Goal: Check status: Check status

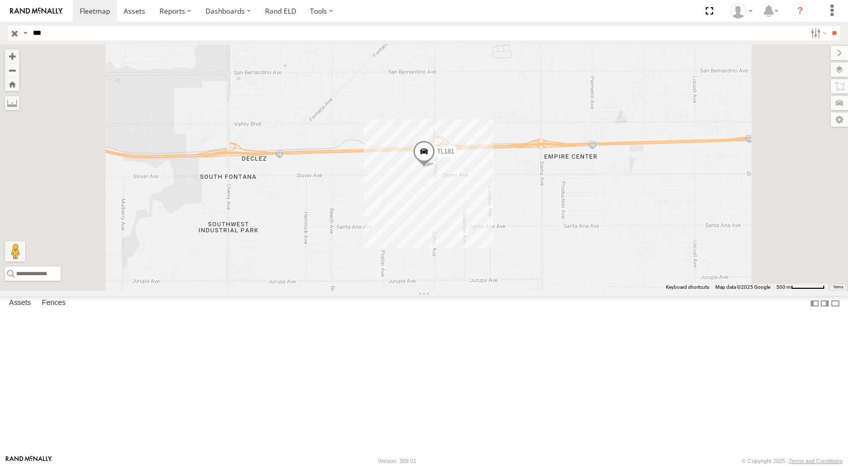
drag, startPoint x: 75, startPoint y: 31, endPoint x: 0, endPoint y: 22, distance: 75.2
click at [0, 22] on header "Search Query Asset ID Asset Label Registration Manufacturer Model VIN Job ID" at bounding box center [424, 33] width 848 height 23
click at [828, 26] on input "**" at bounding box center [834, 33] width 12 height 15
drag, startPoint x: 54, startPoint y: 40, endPoint x: 0, endPoint y: 26, distance: 55.9
click at [0, 26] on header "Search Query Asset ID Asset Label Registration Manufacturer Model VIN Job ID" at bounding box center [424, 33] width 848 height 23
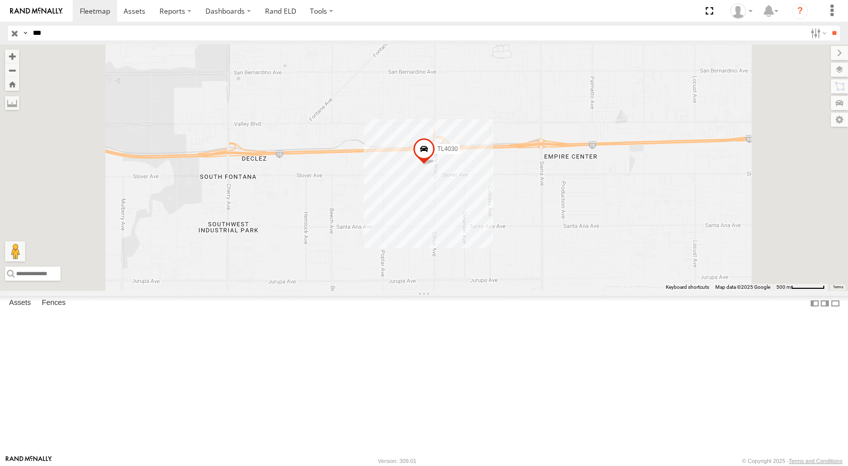
click at [828, 26] on input "**" at bounding box center [834, 33] width 12 height 15
click at [0, 0] on div "TL030" at bounding box center [0, 0] width 0 height 0
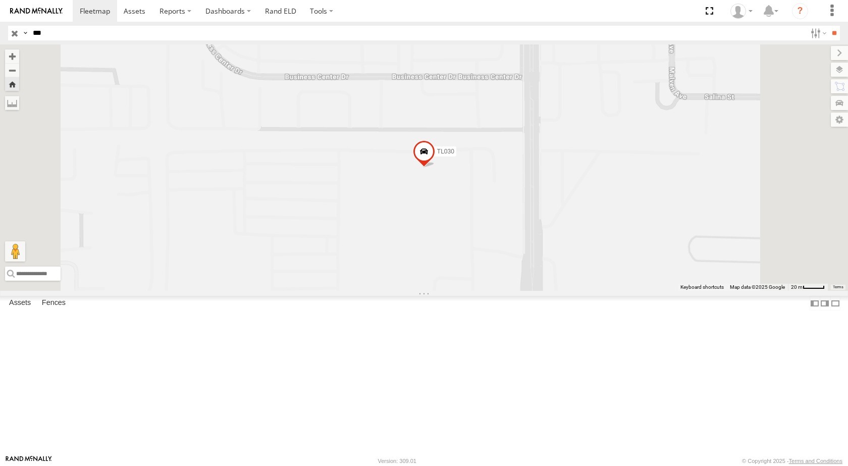
click at [435, 168] on span at bounding box center [424, 153] width 22 height 27
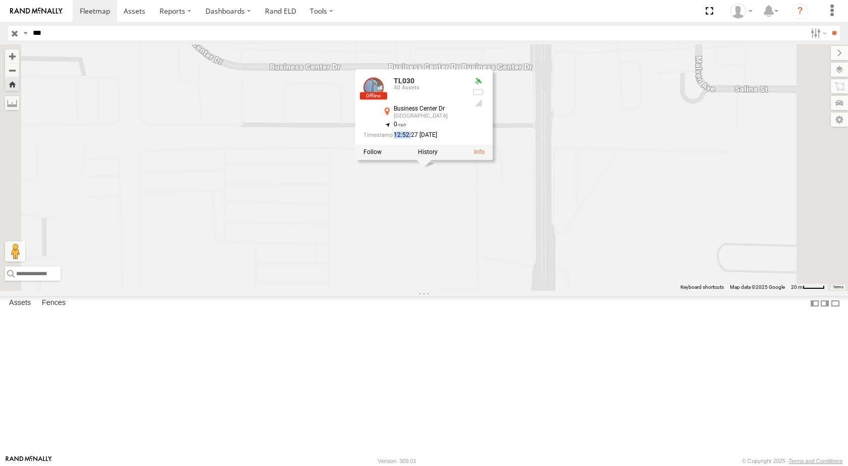
drag, startPoint x: 537, startPoint y: 218, endPoint x: 520, endPoint y: 218, distance: 17.2
click at [464, 139] on div "12:52:27 [DATE]" at bounding box center [413, 135] width 101 height 7
drag, startPoint x: 522, startPoint y: 218, endPoint x: 571, endPoint y: 218, distance: 48.9
click at [464, 139] on div "12:52:27 [DATE]" at bounding box center [413, 135] width 101 height 7
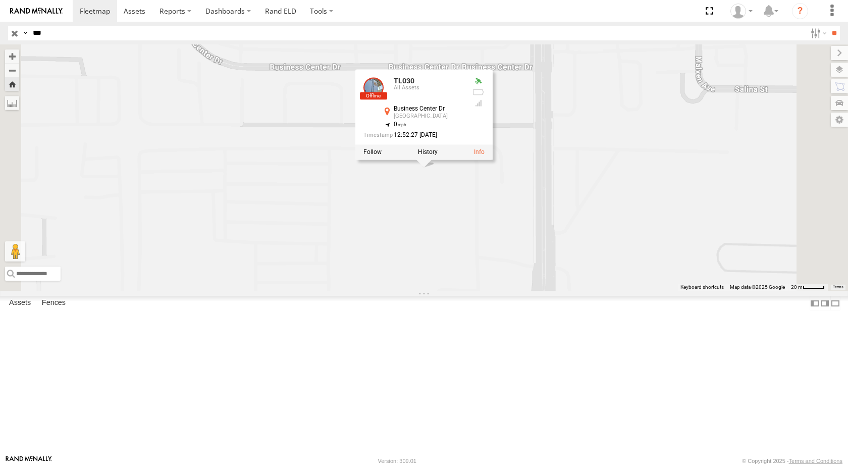
click at [464, 139] on div "12:52:27 [DATE]" at bounding box center [413, 135] width 101 height 7
drag, startPoint x: 575, startPoint y: 218, endPoint x: 520, endPoint y: 207, distance: 56.0
click at [464, 143] on div "TL030 All [GEOGRAPHIC_DATA] 34.09721 , -117.59475 0 12:52:27 [DATE]" at bounding box center [413, 110] width 101 height 66
drag, startPoint x: 534, startPoint y: 194, endPoint x: 558, endPoint y: 193, distance: 24.2
click at [464, 112] on div "Business Center Dr" at bounding box center [429, 108] width 71 height 7
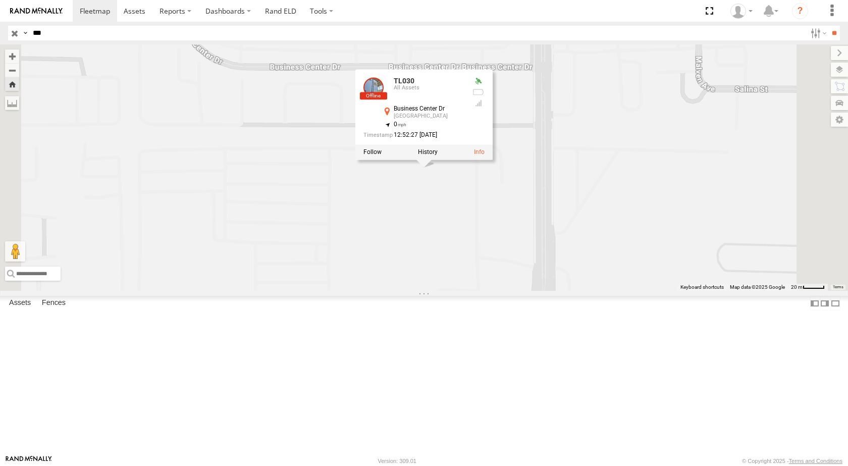
drag, startPoint x: 118, startPoint y: 36, endPoint x: 33, endPoint y: 36, distance: 84.3
click at [33, 36] on input "***" at bounding box center [417, 33] width 777 height 15
type input "***"
click at [828, 26] on input "**" at bounding box center [834, 33] width 12 height 15
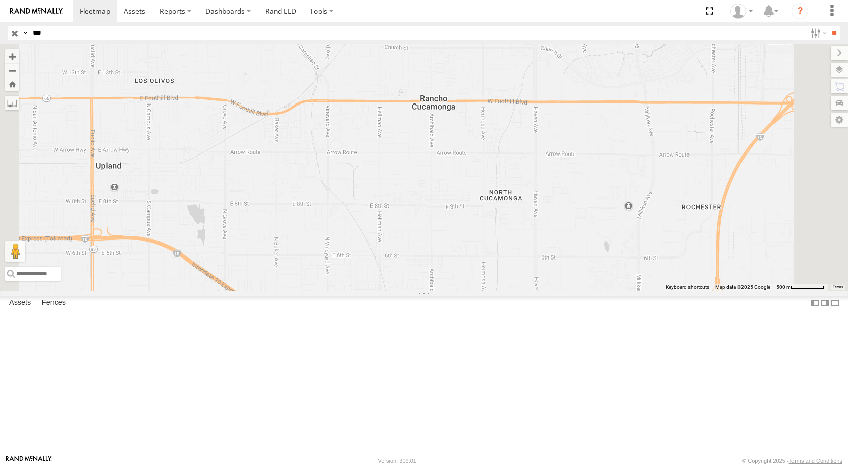
click at [0, 0] on div at bounding box center [0, 0] width 0 height 0
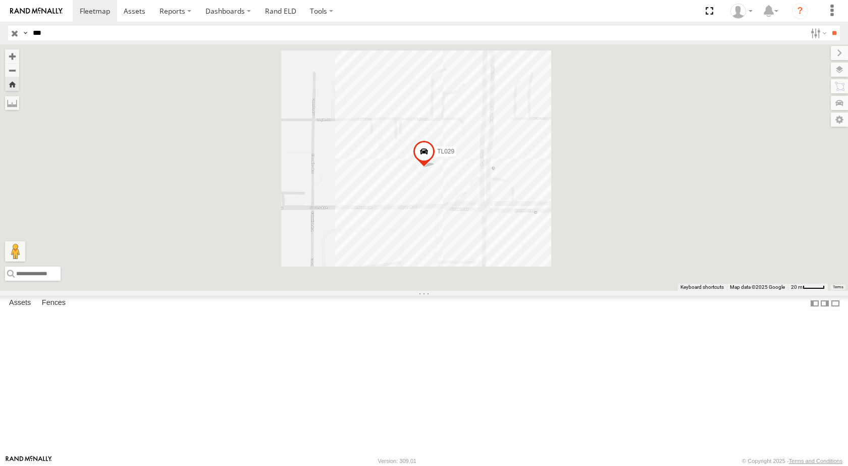
click at [435, 168] on span at bounding box center [424, 154] width 22 height 27
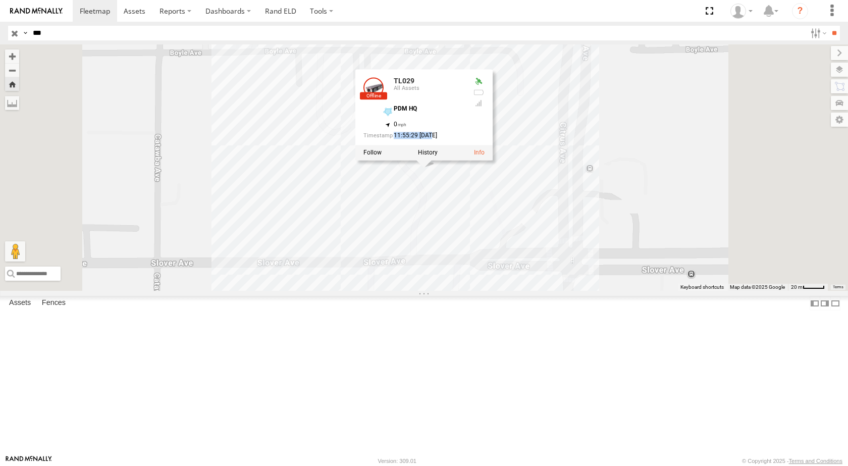
drag, startPoint x: 558, startPoint y: 217, endPoint x: 521, endPoint y: 216, distance: 36.8
click at [464, 139] on div "11:55:29 [DATE]" at bounding box center [413, 135] width 101 height 7
click at [464, 143] on div "TL029 All Assets PDM HQ 34.06384 , -117.45532 0 11:55:29 [DATE]" at bounding box center [413, 111] width 101 height 66
click at [464, 139] on div "11:55:29 [DATE]" at bounding box center [413, 135] width 101 height 7
